Goal: Information Seeking & Learning: Understand process/instructions

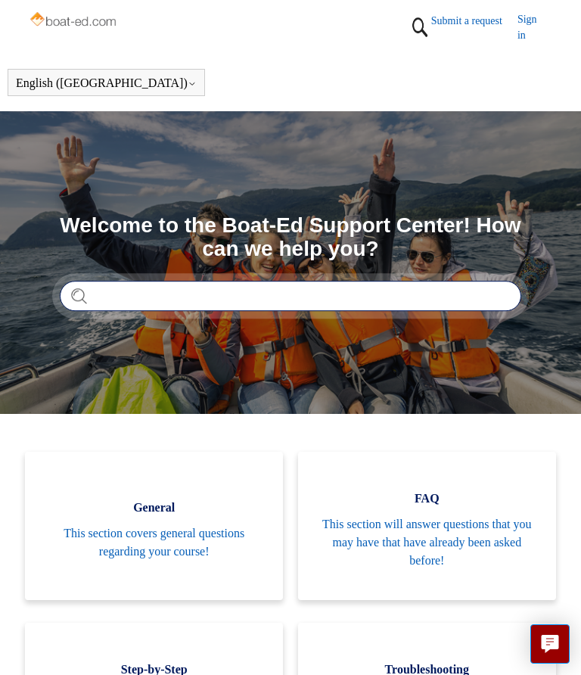
click at [199, 300] on input "Search" at bounding box center [290, 296] width 461 height 30
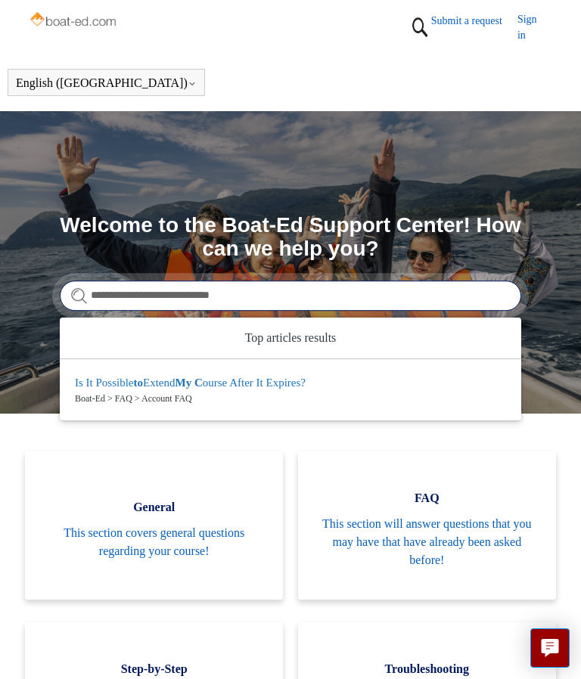
type input "**********"
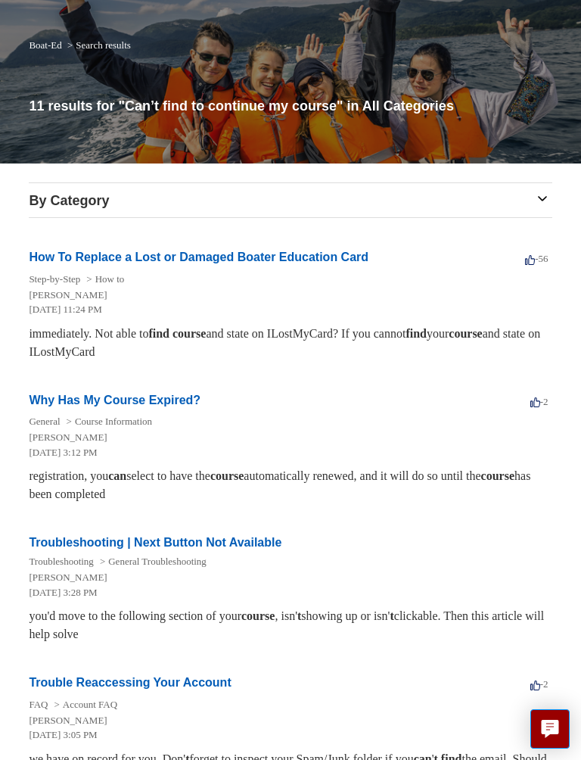
scroll to position [156, 0]
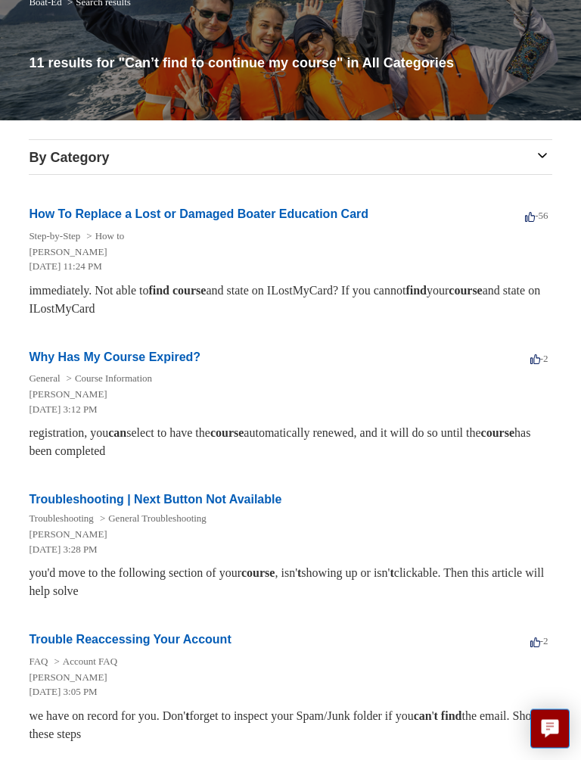
click at [172, 363] on link "Why Has My Course Expired?" at bounding box center [115, 357] width 172 height 13
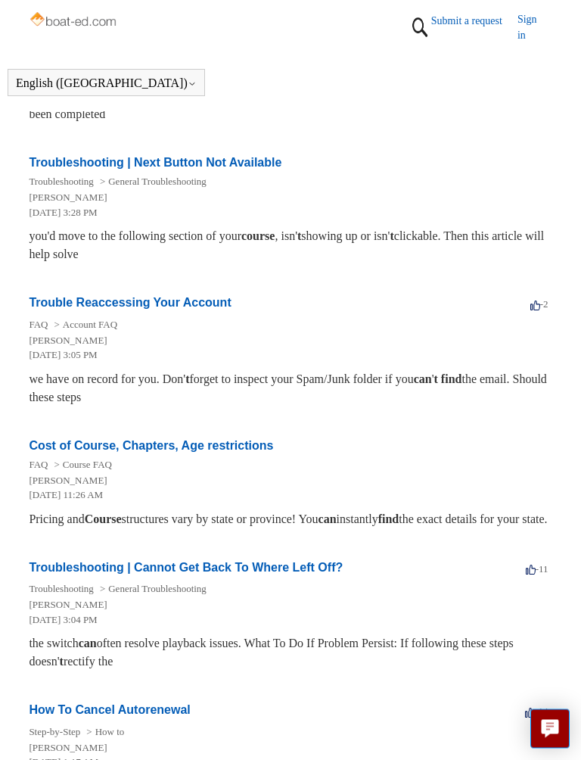
scroll to position [437, 0]
click at [200, 303] on link "Trouble Reaccessing Your Account" at bounding box center [130, 301] width 202 height 13
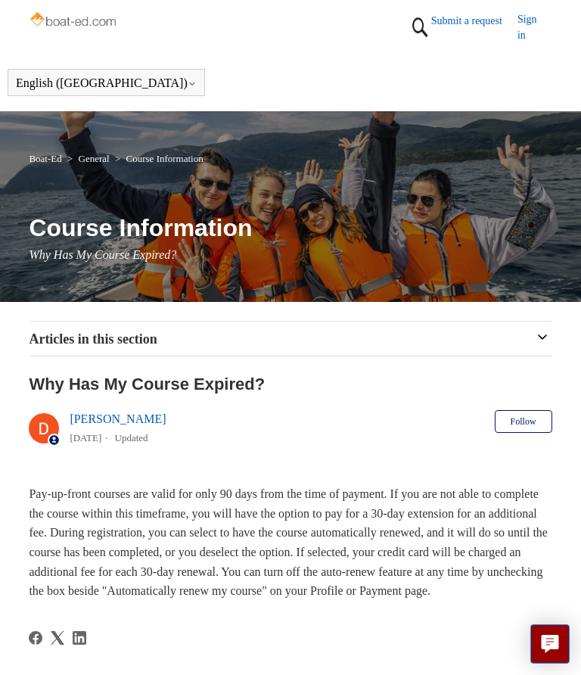
click at [54, 157] on link "Boat-Ed" at bounding box center [45, 158] width 33 height 11
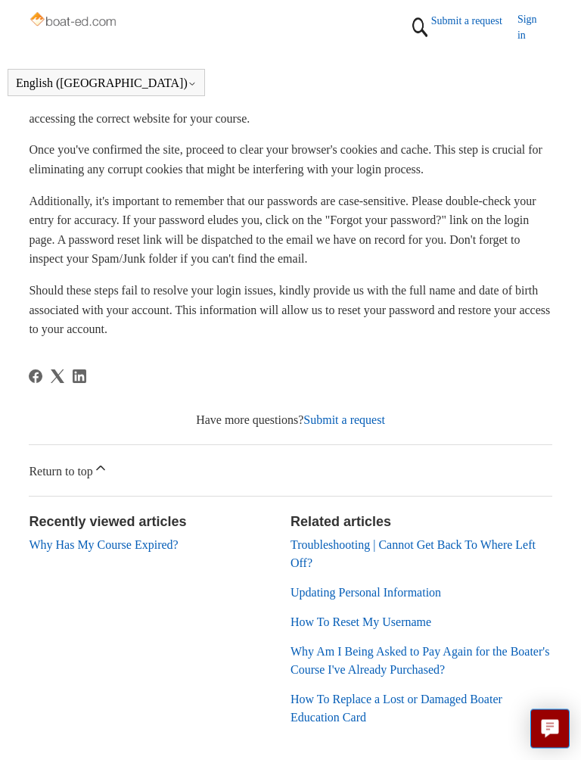
scroll to position [348, 0]
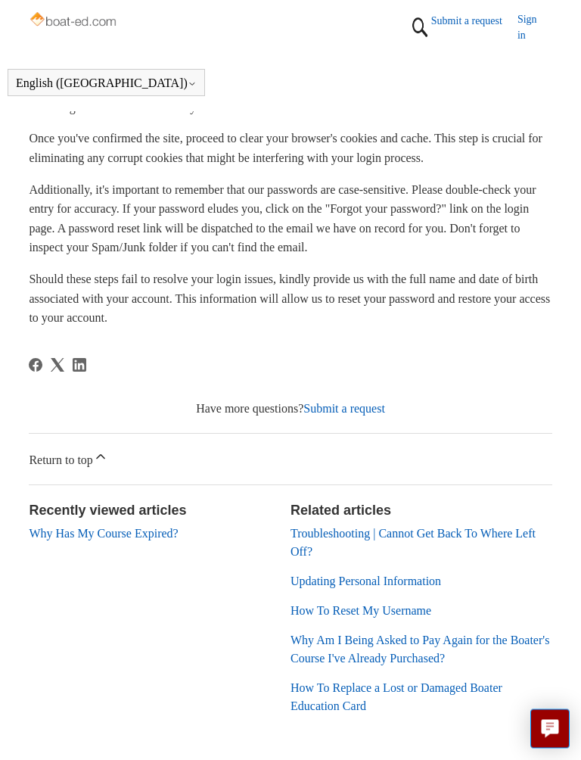
click at [459, 535] on link "Troubleshooting | Cannot Get Back To Where Left Off?" at bounding box center [413, 542] width 245 height 31
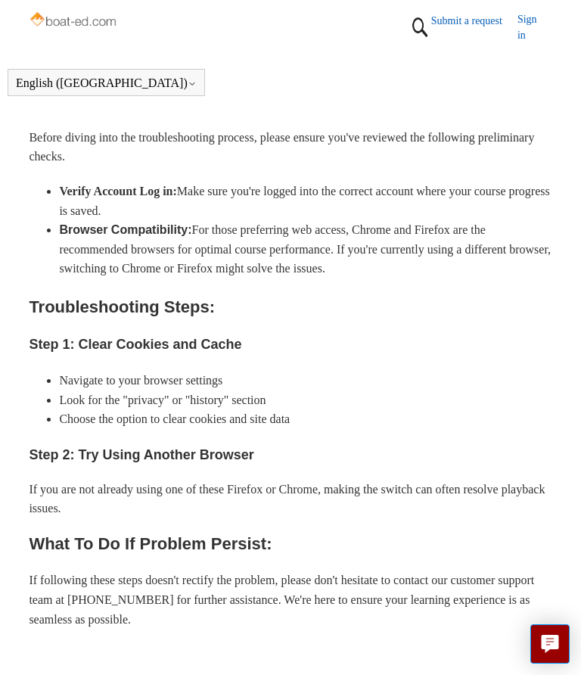
scroll to position [386, 0]
